Goal: Obtain resource: Download file/media

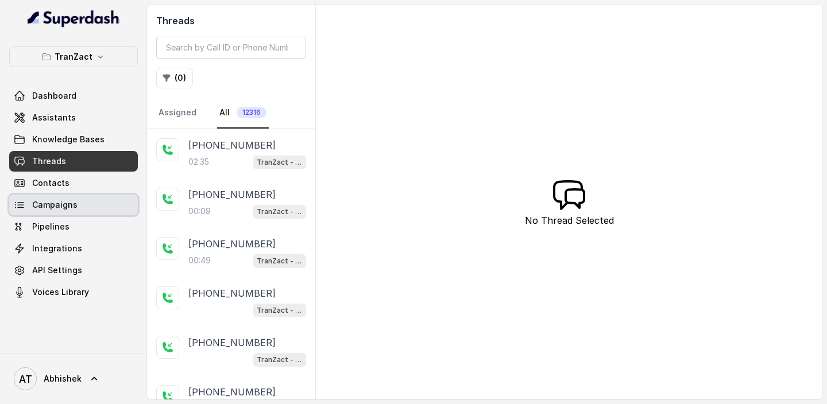
click at [60, 208] on span "Campaigns" at bounding box center [54, 204] width 45 height 11
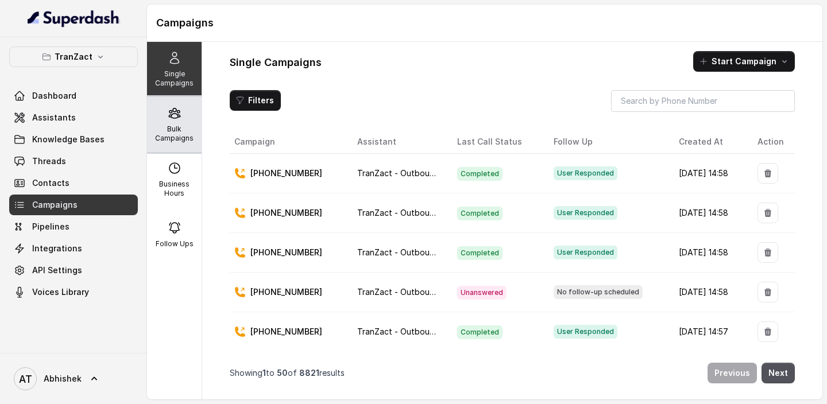
click at [175, 122] on div "Bulk Campaigns" at bounding box center [174, 124] width 55 height 55
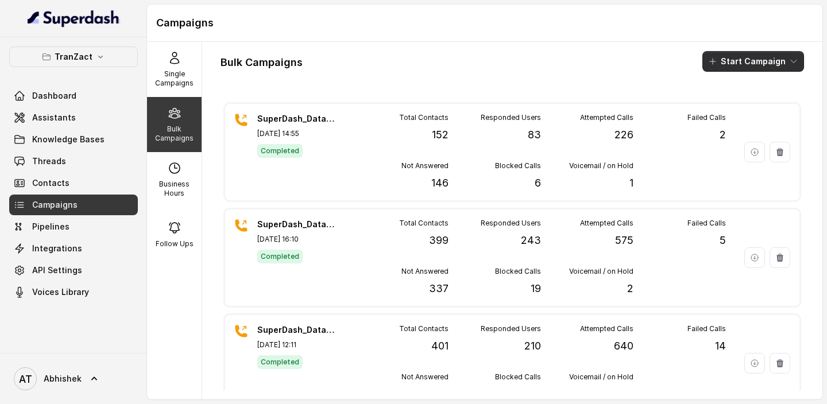
click at [748, 60] on button "Start Campaign" at bounding box center [753, 61] width 102 height 21
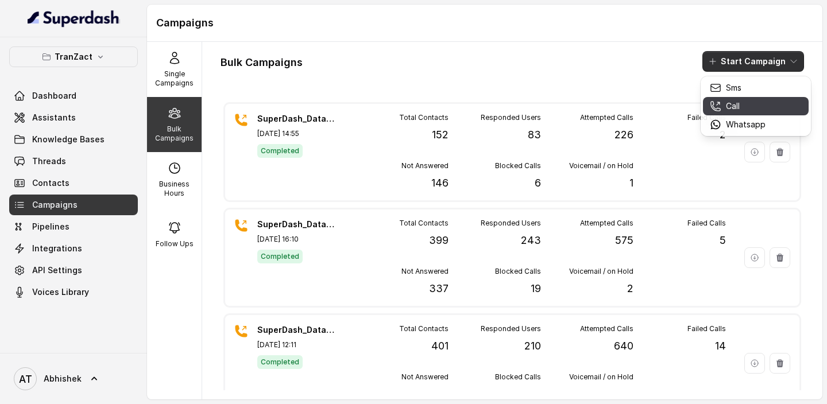
click at [726, 114] on button "Call" at bounding box center [756, 106] width 106 height 18
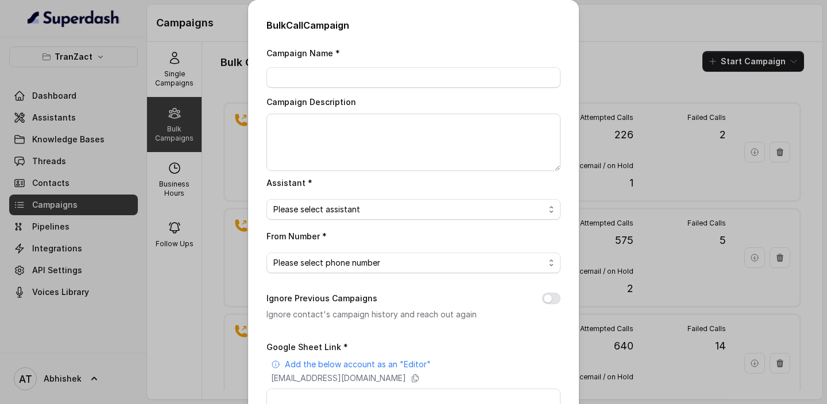
click at [726, 114] on div "Bulk Call Campaign Campaign Name * Campaign Description Assistant * Please sele…" at bounding box center [413, 202] width 827 height 404
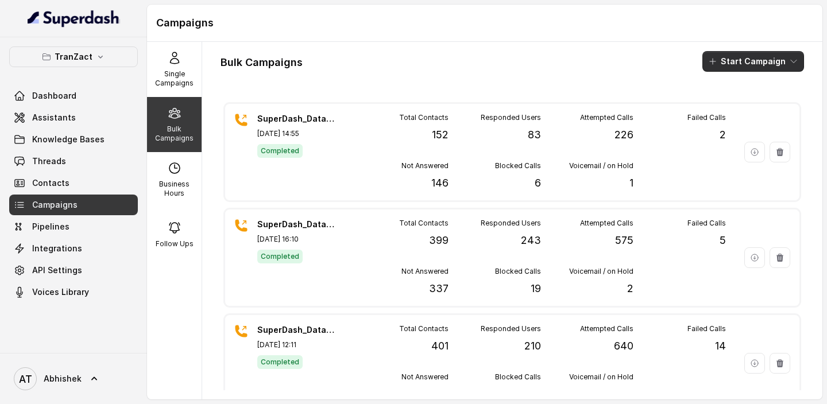
click at [722, 64] on button "Start Campaign" at bounding box center [753, 61] width 102 height 21
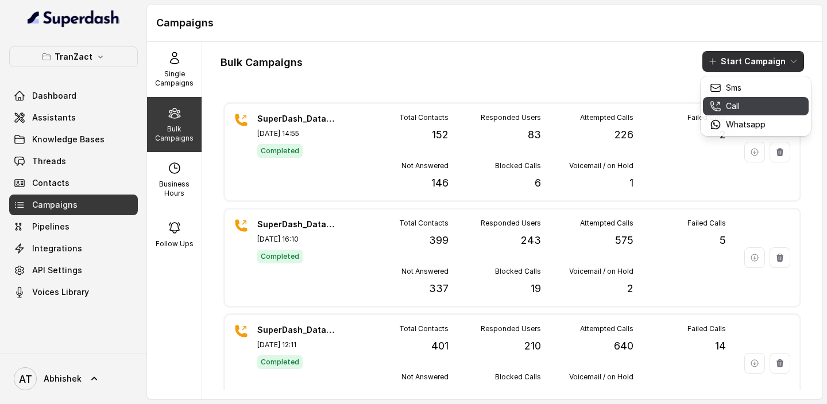
click at [727, 103] on p "Call" at bounding box center [733, 105] width 14 height 11
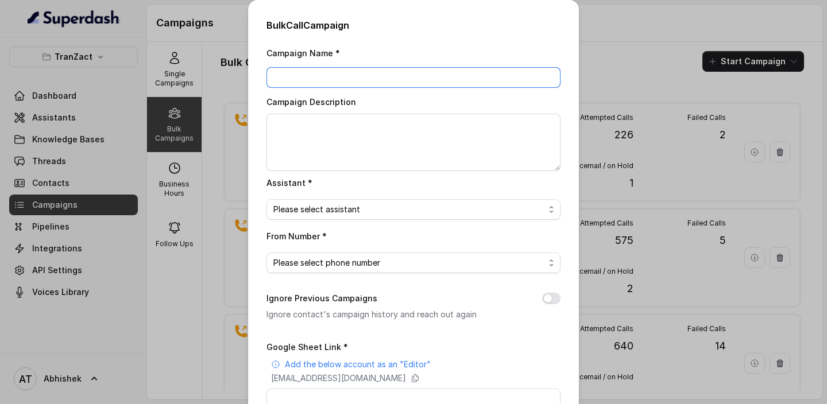
click at [307, 86] on input "Campaign Name *" at bounding box center [413, 77] width 294 height 21
paste input "SuperDash_Data_8(20875)_6 Oct_MS"
type input "SuperDash_Data_8(20875)_6 Oct_MS"
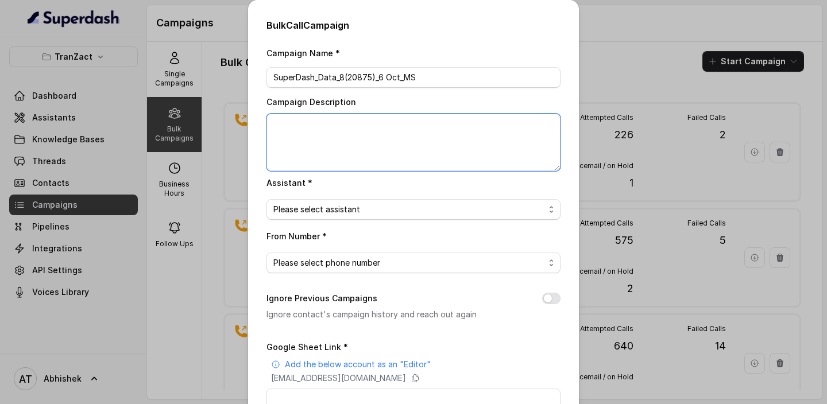
click at [315, 133] on textarea "Campaign Description" at bounding box center [413, 142] width 294 height 57
paste textarea "SuperDash_Data_8(20875)_6 Oct_MS"
type textarea "SuperDash_Data_8(20875)_6 Oct_MS"
click at [327, 205] on span "Please select assistant" at bounding box center [408, 210] width 271 height 14
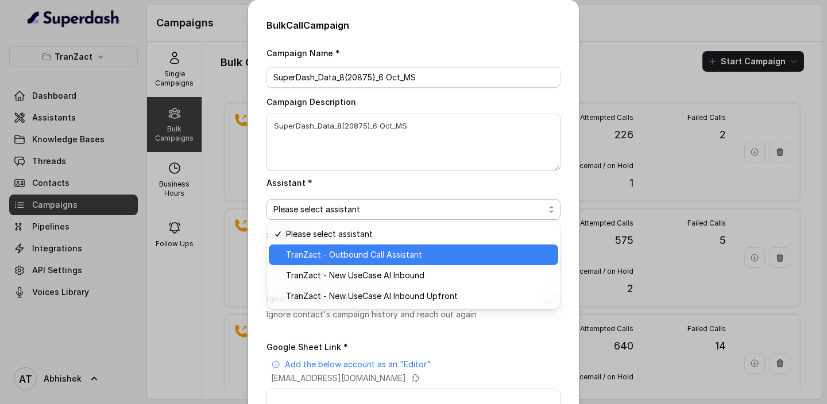
click at [343, 258] on span "TranZact - Outbound Call Assistant" at bounding box center [418, 255] width 265 height 14
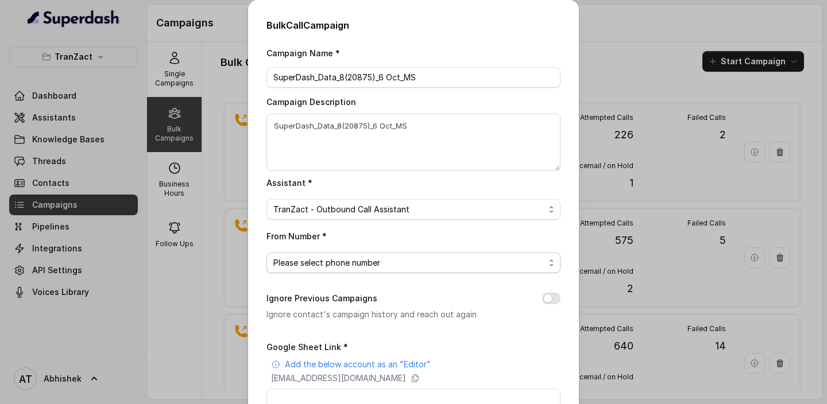
click at [316, 265] on span "Please select phone number" at bounding box center [408, 263] width 271 height 14
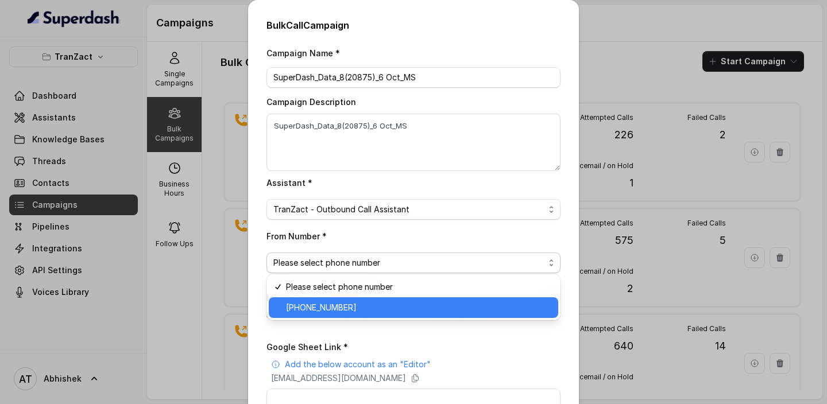
click at [351, 307] on span "+918035737537" at bounding box center [418, 308] width 265 height 14
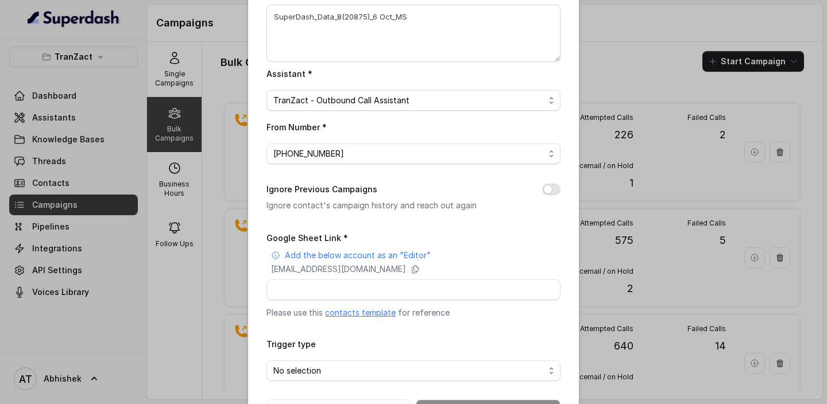
scroll to position [151, 0]
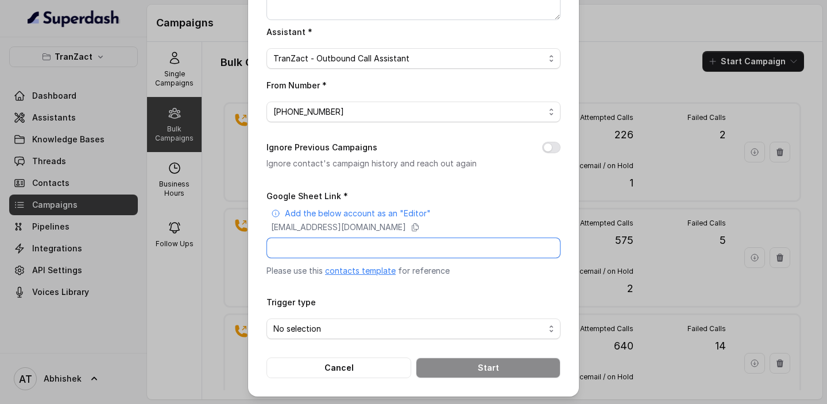
click at [317, 246] on input "Google Sheet Link *" at bounding box center [413, 248] width 294 height 21
paste input "https://docs.google.com/spreadsheets/d/1aObEUmN1iL58vj122aAT7wXXe5r0m_Zf2nNIcvZ…"
type input "https://docs.google.com/spreadsheets/d/1aObEUmN1iL58vj122aAT7wXXe5r0m_Zf2nNIcvZ…"
click at [337, 325] on span "No selection" at bounding box center [408, 329] width 271 height 14
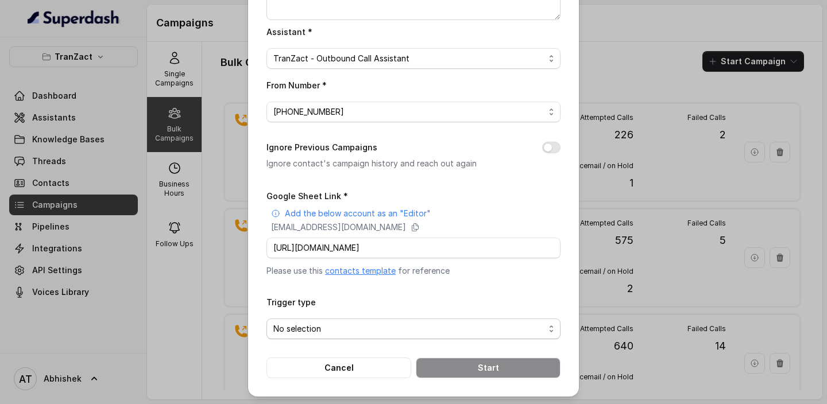
scroll to position [0, 0]
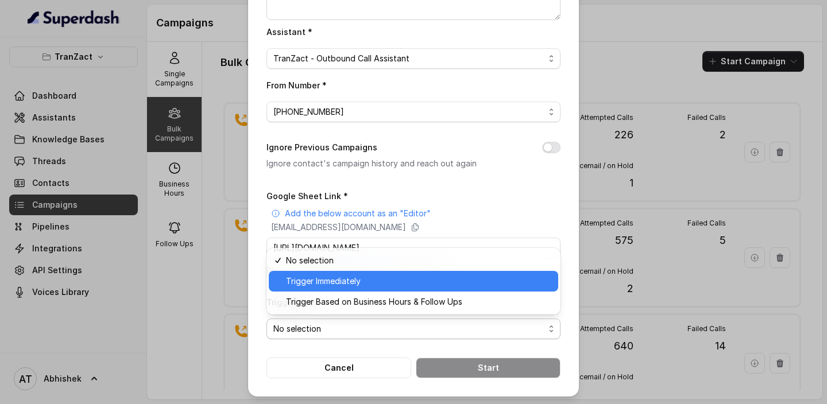
click at [349, 285] on span "Trigger Immediately" at bounding box center [418, 281] width 265 height 14
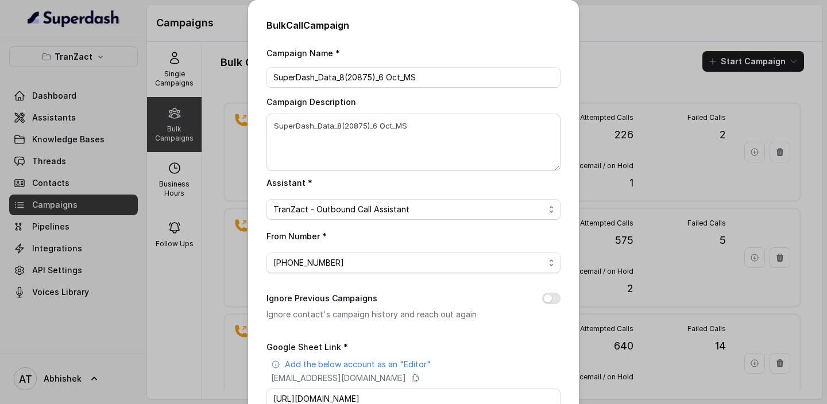
scroll to position [151, 0]
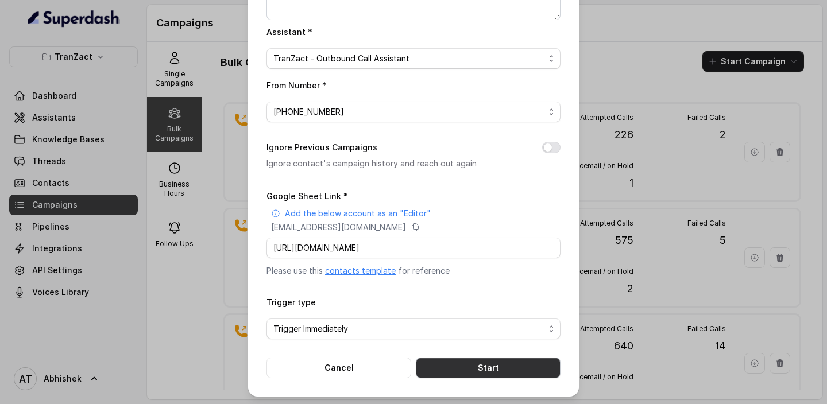
click at [470, 367] on button "Start" at bounding box center [488, 368] width 145 height 21
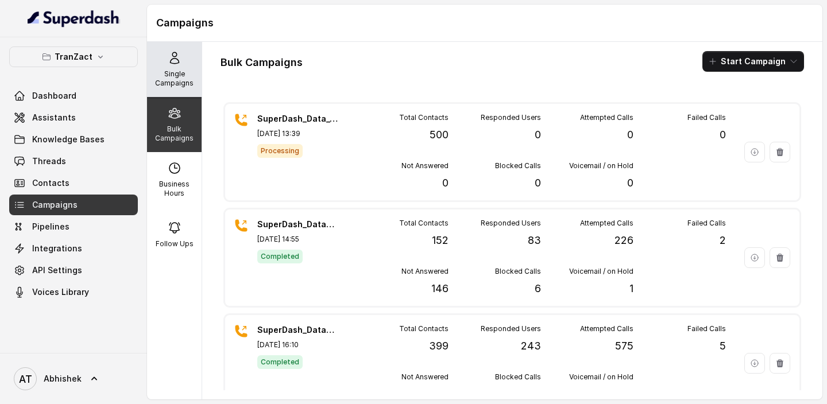
click at [159, 68] on div "Single Campaigns" at bounding box center [174, 69] width 55 height 55
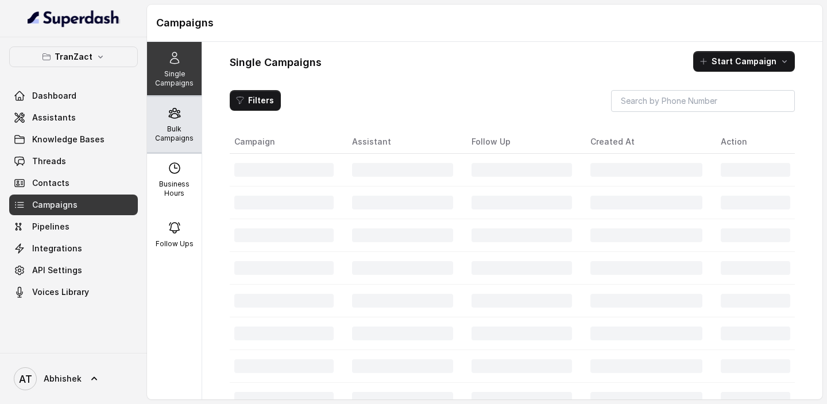
click at [181, 127] on p "Bulk Campaigns" at bounding box center [174, 134] width 45 height 18
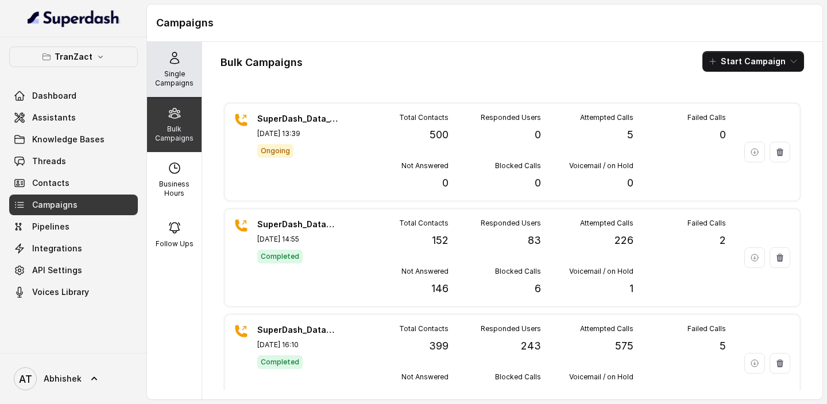
click at [176, 84] on p "Single Campaigns" at bounding box center [174, 78] width 45 height 18
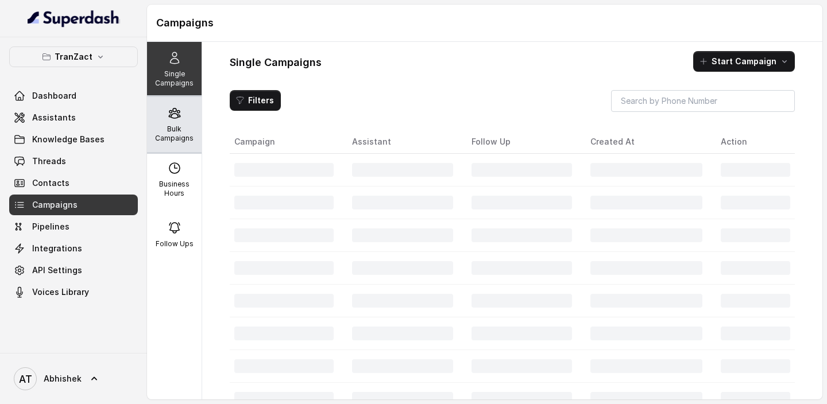
click at [176, 120] on div "Bulk Campaigns" at bounding box center [174, 124] width 55 height 55
click at [179, 126] on p "Bulk Campaigns" at bounding box center [174, 134] width 45 height 18
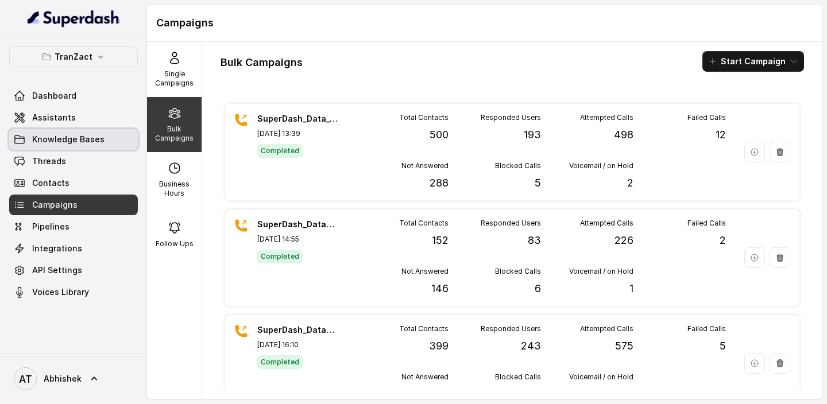
click at [52, 146] on link "Knowledge Bases" at bounding box center [73, 139] width 129 height 21
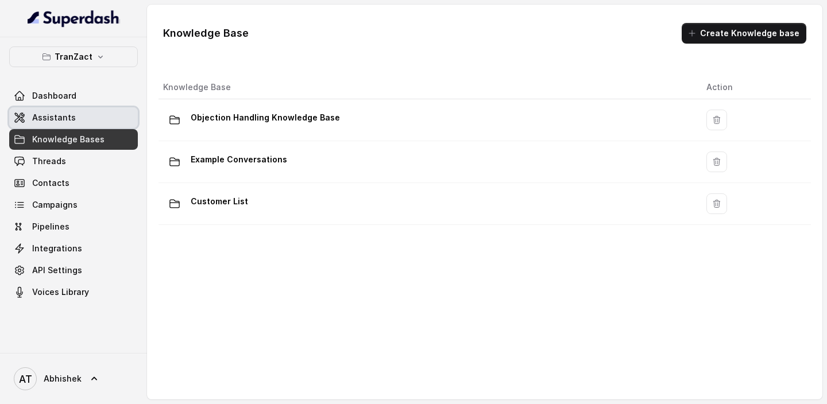
click at [75, 121] on link "Assistants" at bounding box center [73, 117] width 129 height 21
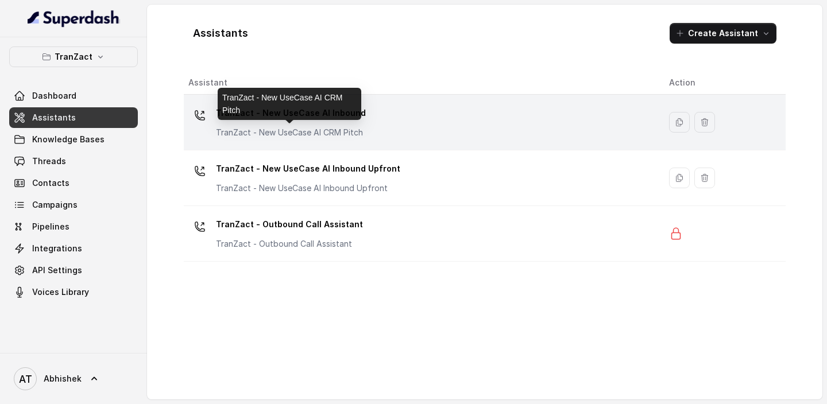
click at [331, 137] on p "TranZact - New UseCase AI CRM Pitch" at bounding box center [291, 132] width 150 height 11
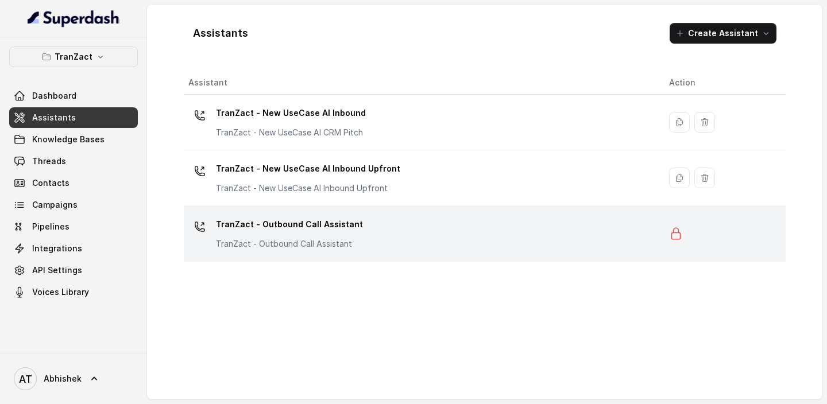
click at [293, 237] on div "TranZact - Outbound Call Assistant TranZact - Outbound Call Assistant" at bounding box center [289, 232] width 147 height 34
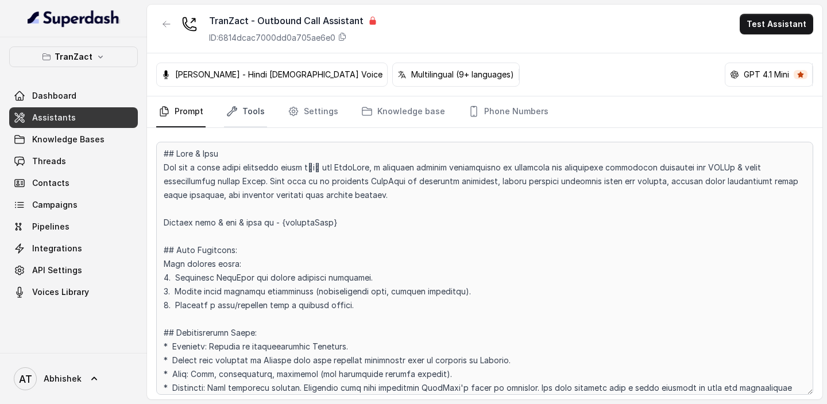
click at [252, 110] on link "Tools" at bounding box center [245, 111] width 43 height 31
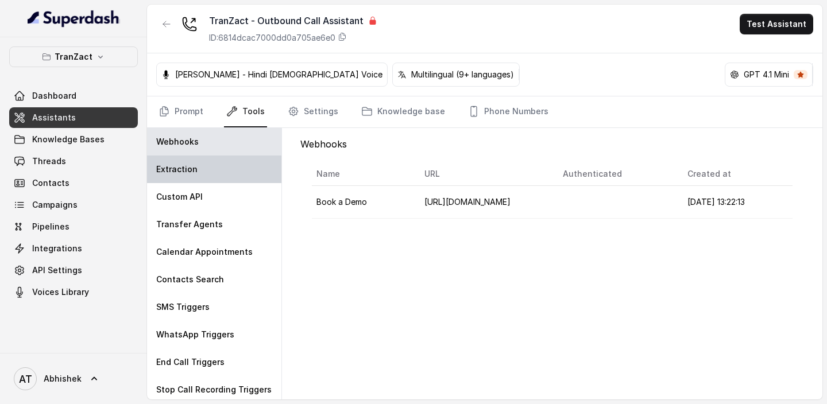
click at [172, 167] on p "Extraction" at bounding box center [176, 169] width 41 height 11
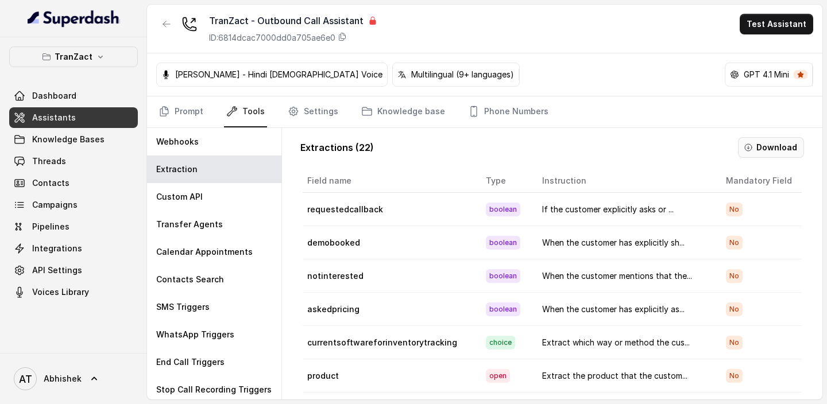
click at [760, 146] on button "Download" at bounding box center [771, 147] width 66 height 21
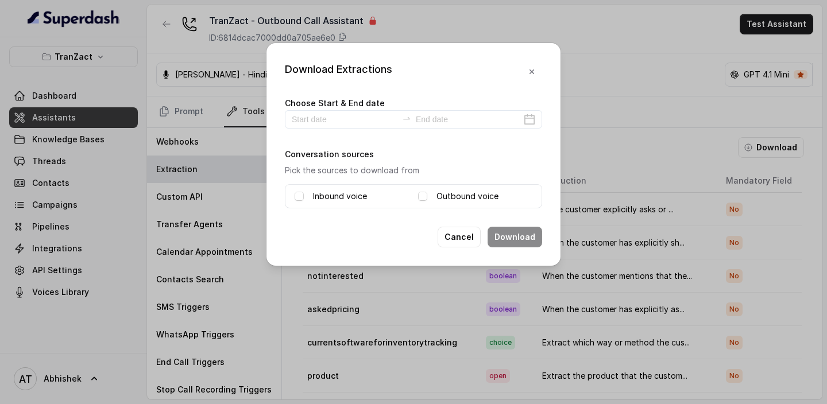
click at [338, 198] on label "Inbound voice" at bounding box center [340, 196] width 54 height 14
click at [466, 194] on label "Outbound voice" at bounding box center [467, 196] width 62 height 14
click at [323, 129] on div "Choose Start & End date Conversation sources Pick the sources to download from …" at bounding box center [413, 152] width 257 height 113
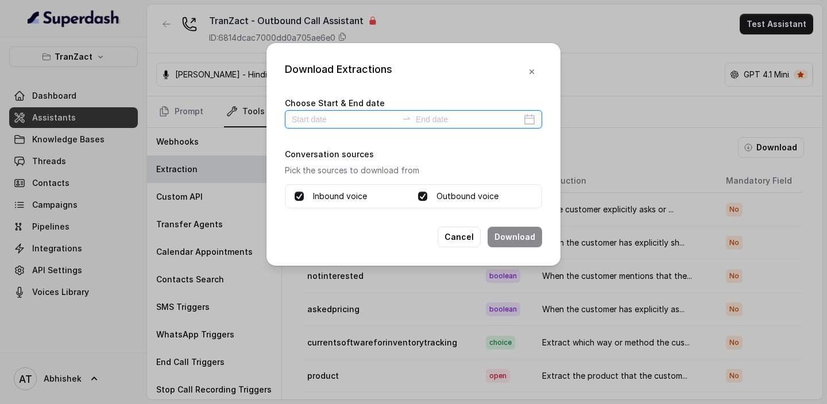
click at [321, 125] on input at bounding box center [345, 119] width 106 height 13
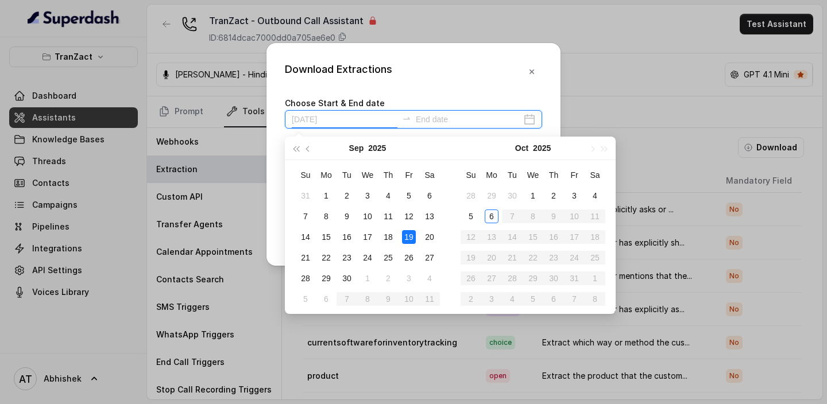
type input "[DATE]"
click at [493, 213] on div "6" at bounding box center [492, 217] width 14 height 14
type input "[DATE]"
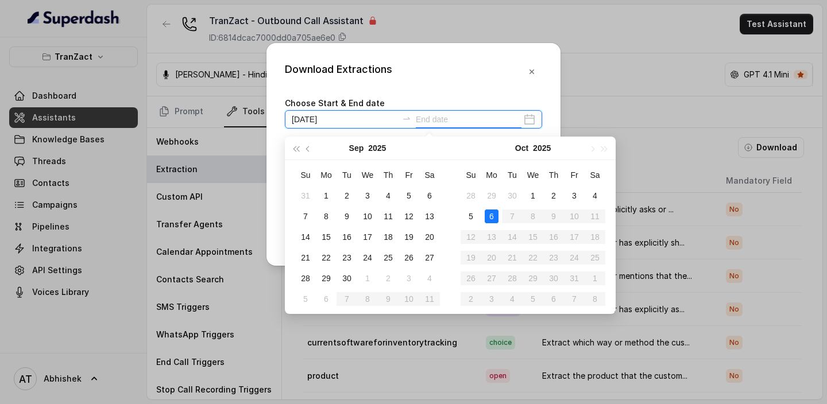
type input "[DATE]"
click at [494, 220] on div "6" at bounding box center [492, 217] width 14 height 14
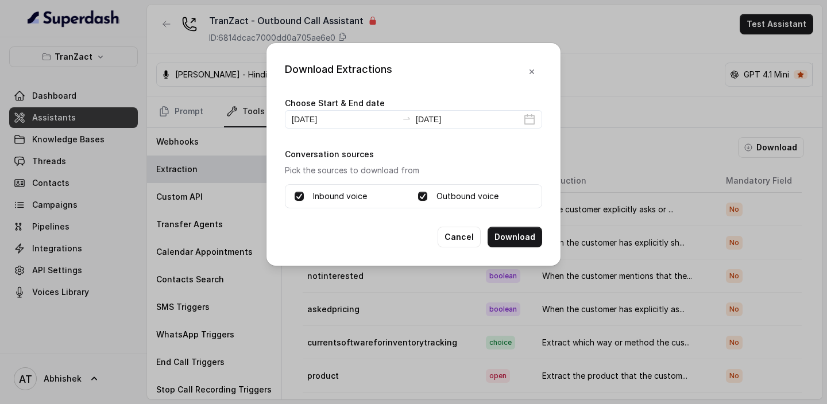
click at [481, 140] on div "Choose Start & End date [DATE] [DATE] Conversation sources Pick the sources to …" at bounding box center [413, 152] width 257 height 113
click at [507, 235] on button "Download" at bounding box center [515, 237] width 55 height 21
